Goal: Find specific page/section: Find specific page/section

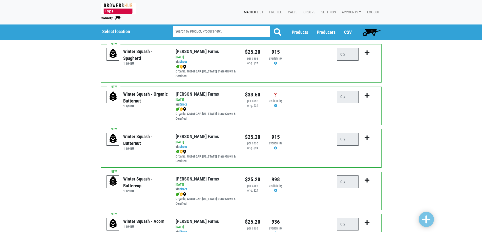
click at [309, 13] on link "Orders" at bounding box center [308, 13] width 18 height 10
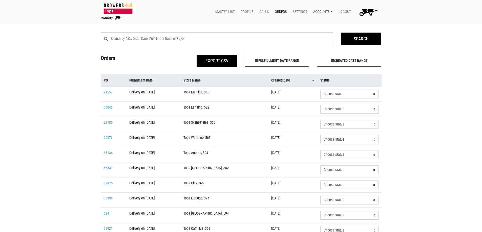
click at [324, 12] on link "Accounts" at bounding box center [321, 12] width 25 height 10
click at [327, 20] on link "[PERSON_NAME] (Growers Hub)" at bounding box center [340, 24] width 62 height 8
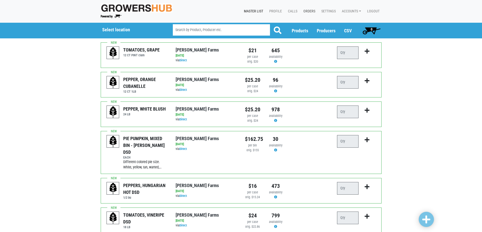
click at [305, 9] on link "Orders" at bounding box center [308, 12] width 18 height 10
